Goal: Navigation & Orientation: Find specific page/section

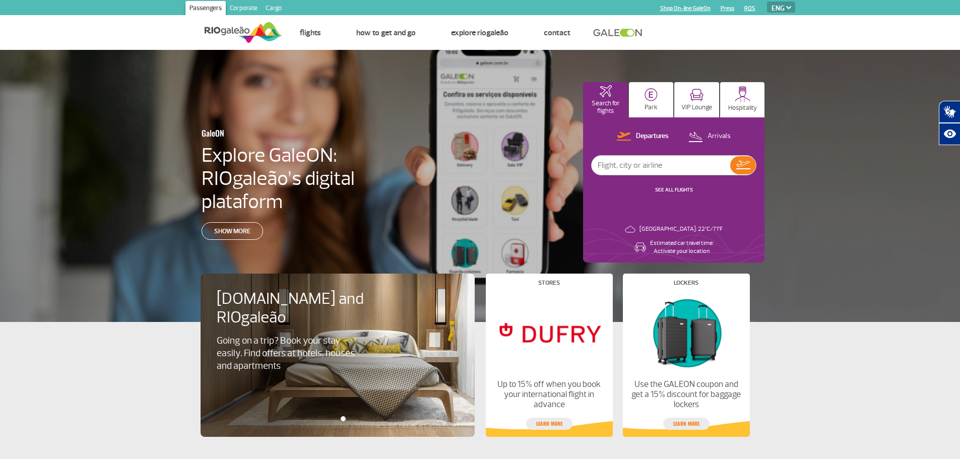
select select "en"
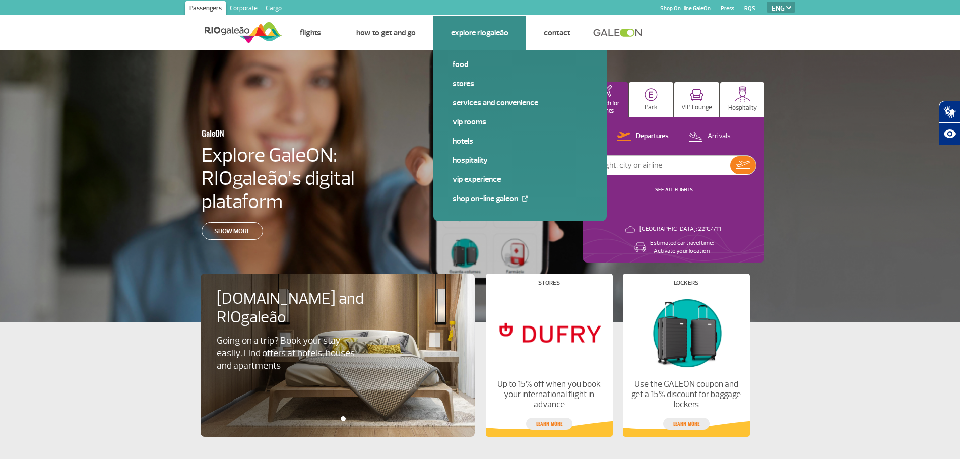
click at [466, 77] on span "Food" at bounding box center [520, 68] width 135 height 19
click at [463, 83] on link "Stores" at bounding box center [520, 83] width 135 height 11
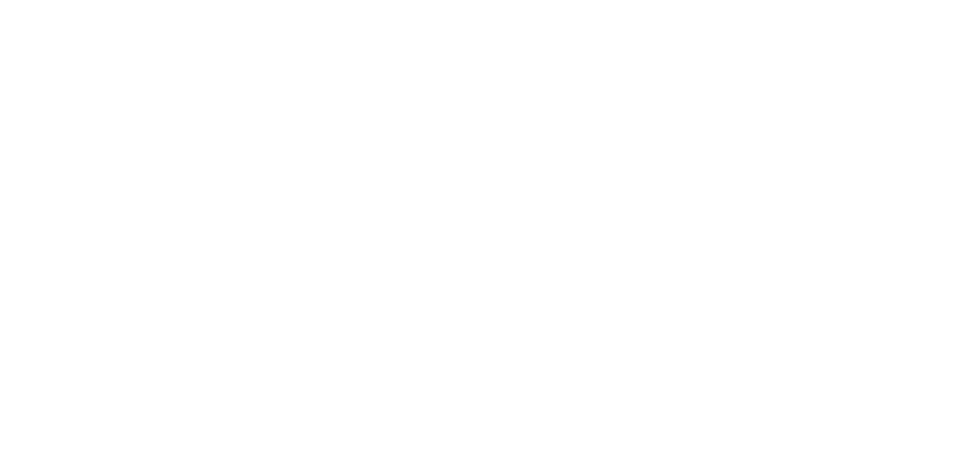
select select "en"
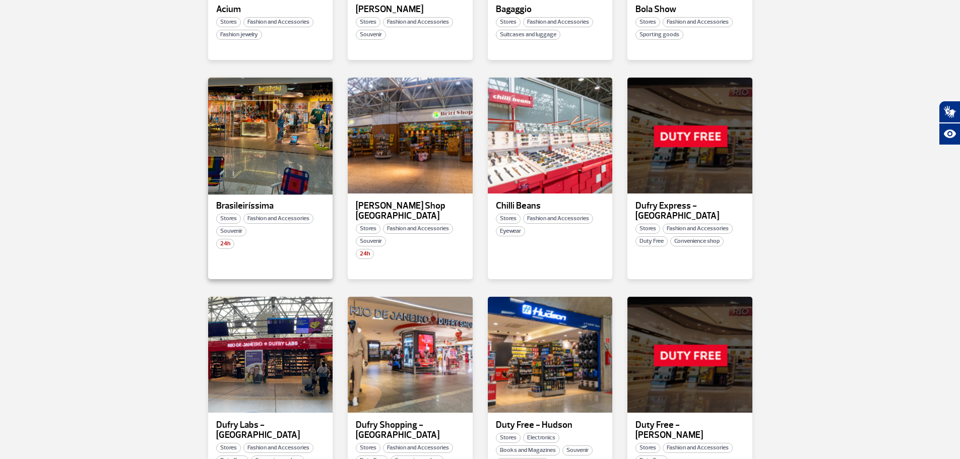
scroll to position [403, 0]
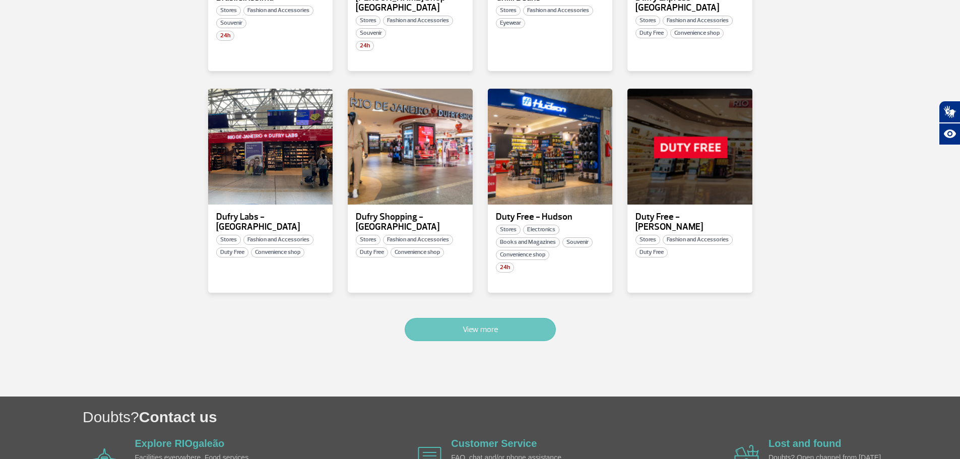
click at [460, 318] on button "View more" at bounding box center [480, 329] width 151 height 23
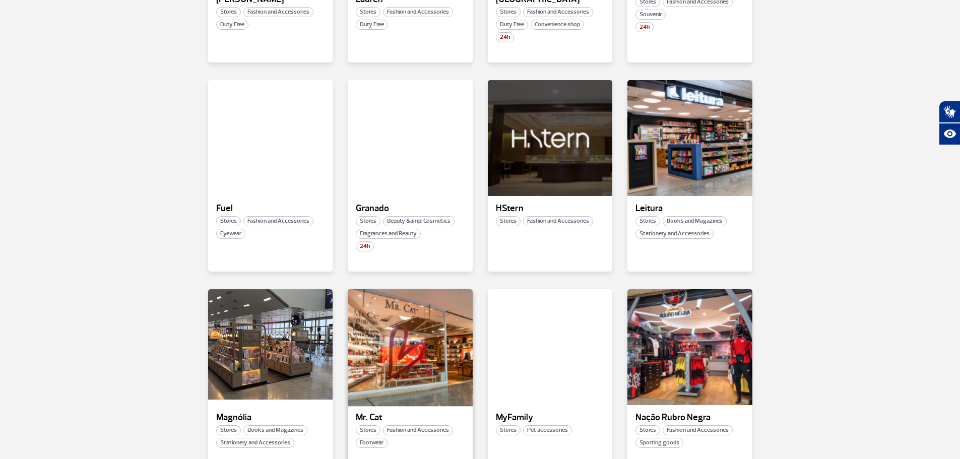
scroll to position [1018, 0]
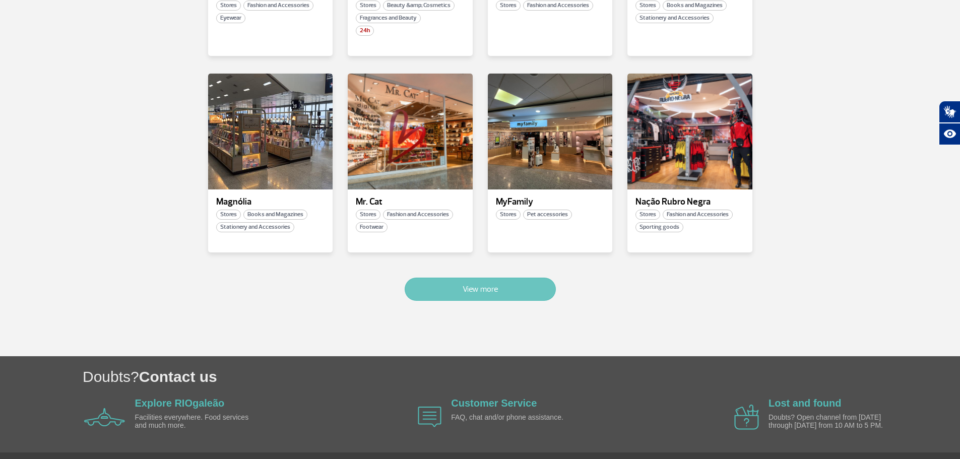
click at [512, 278] on button "View more" at bounding box center [480, 289] width 151 height 23
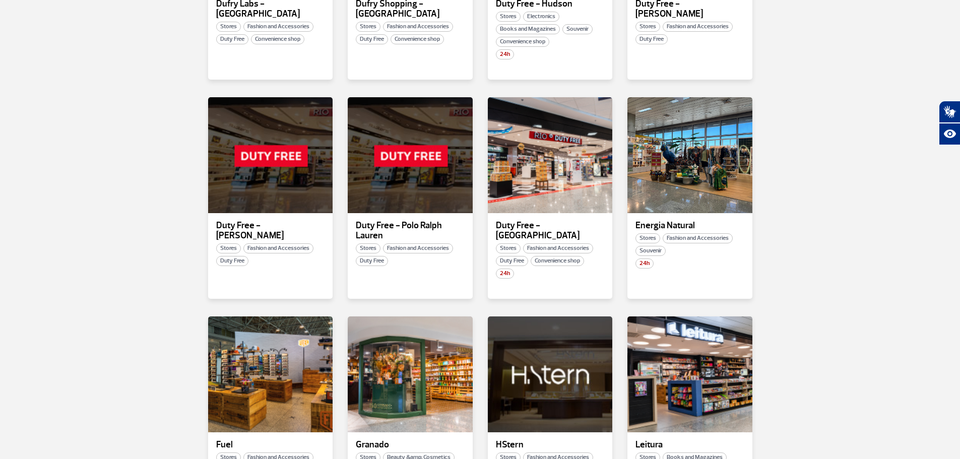
scroll to position [766, 0]
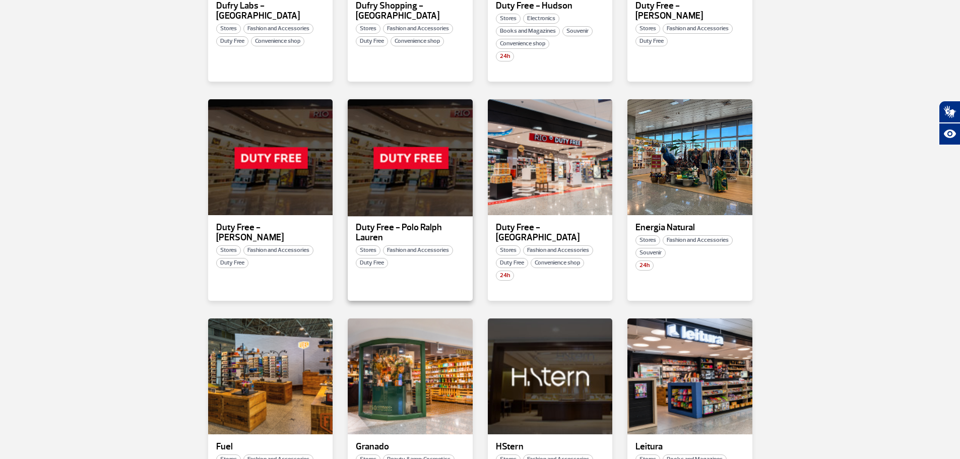
click at [404, 167] on div at bounding box center [410, 157] width 127 height 118
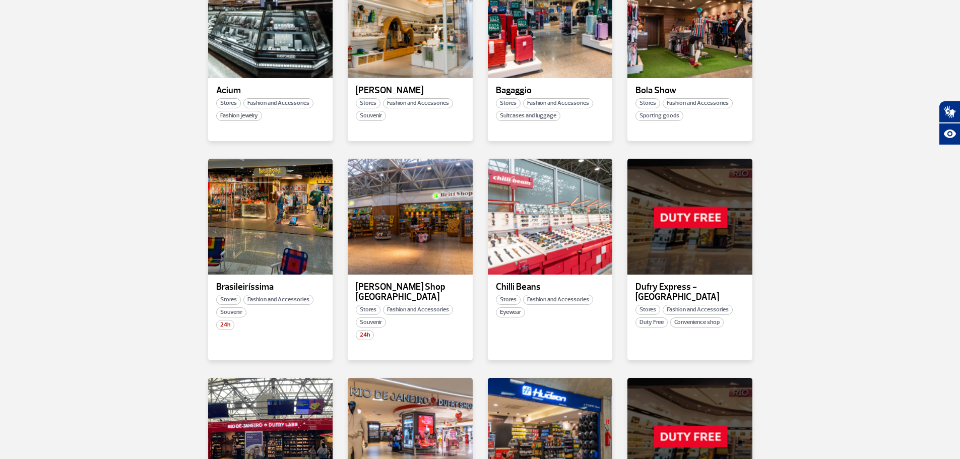
scroll to position [302, 0]
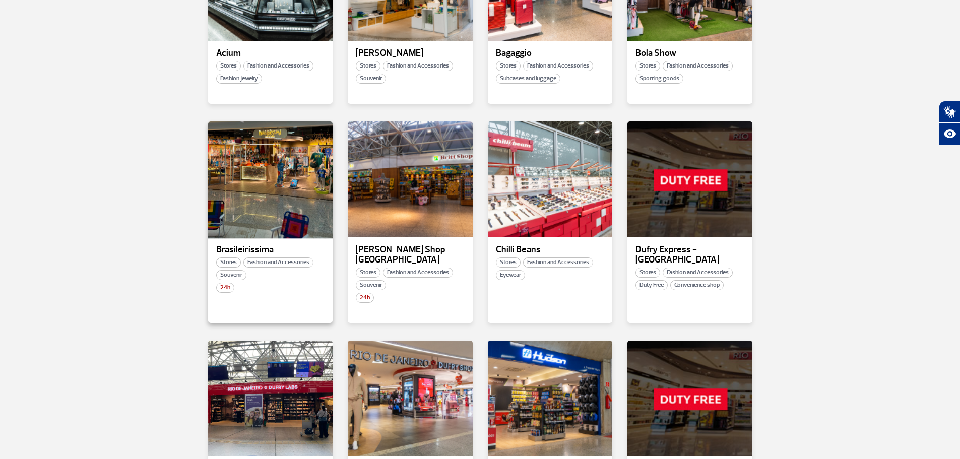
click at [273, 188] on div at bounding box center [270, 179] width 127 height 118
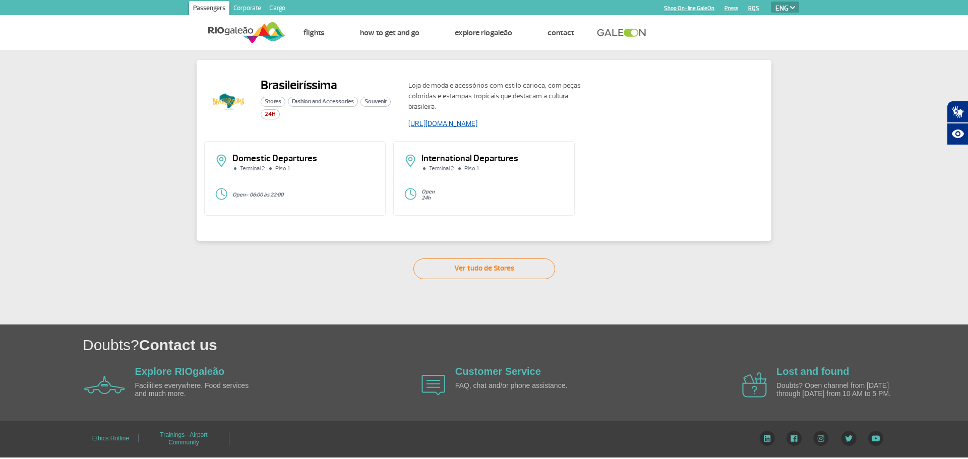
click at [448, 124] on link "https://www.soubrasileirissima.com.br/" at bounding box center [442, 123] width 69 height 9
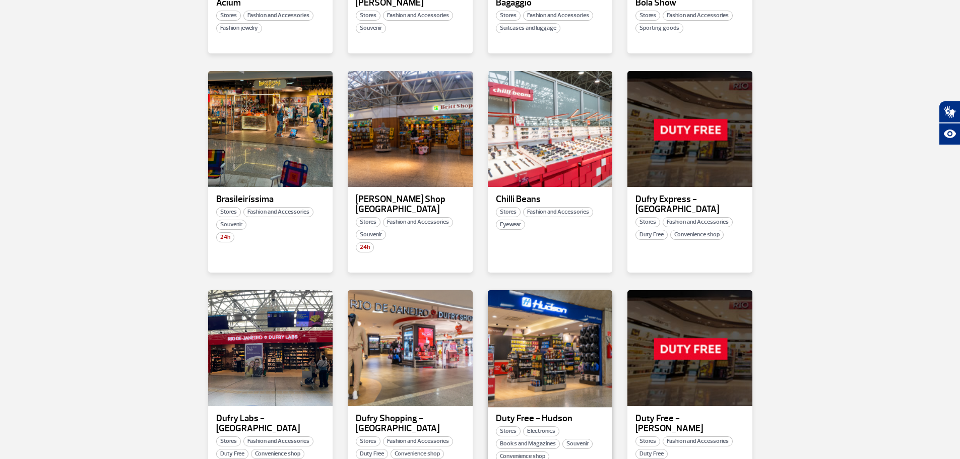
scroll to position [403, 0]
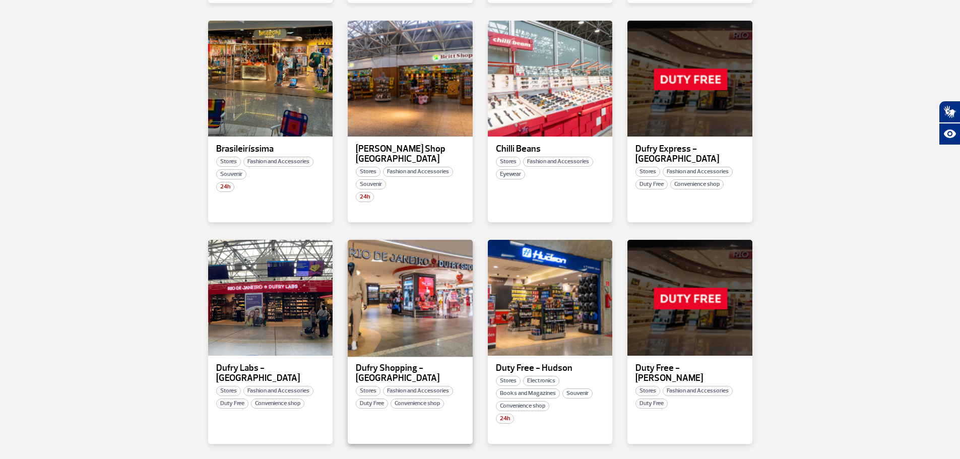
click at [413, 278] on div at bounding box center [410, 298] width 127 height 118
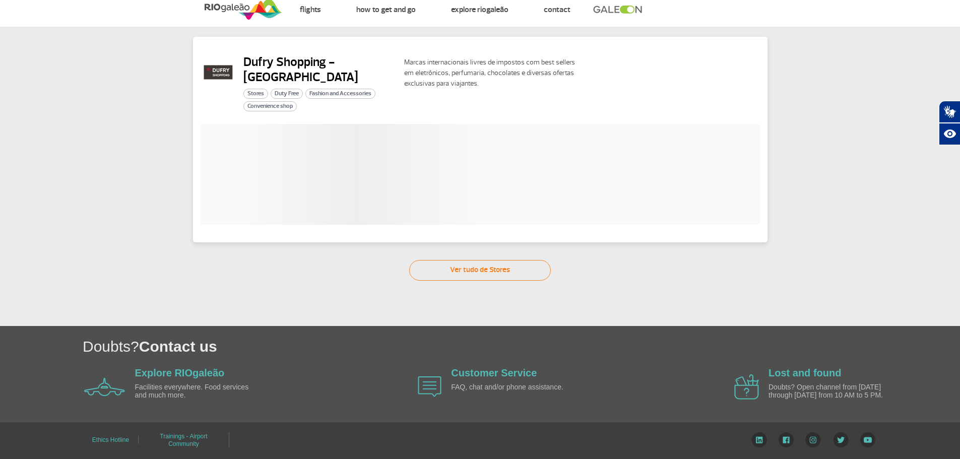
scroll to position [14, 0]
